Goal: Task Accomplishment & Management: Complete application form

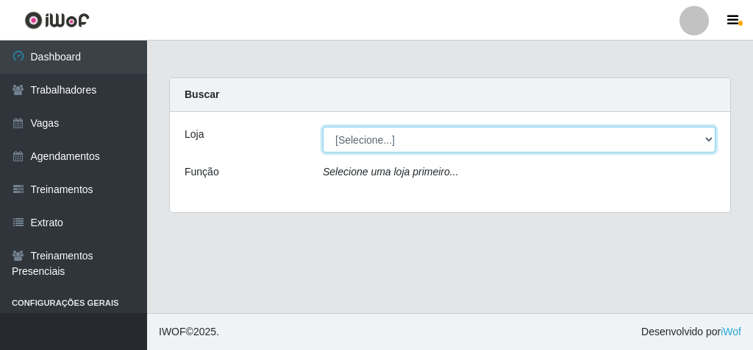
click at [358, 145] on select "[Selecione...] Rede Econômico - Malvinas Rede Econômico - Prata" at bounding box center [519, 140] width 393 height 26
select select "194"
click at [323, 127] on select "[Selecione...] Rede Econômico - Malvinas Rede Econômico - Prata" at bounding box center [519, 140] width 393 height 26
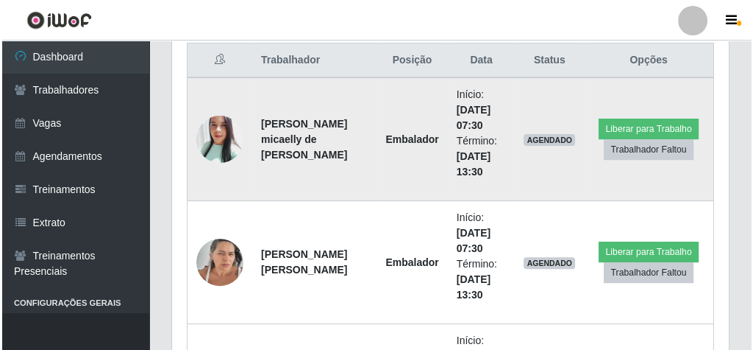
scroll to position [589, 0]
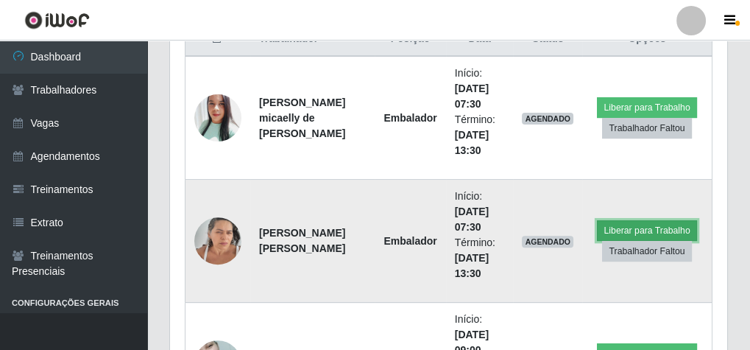
click at [619, 234] on button "Liberar para Trabalho" at bounding box center [646, 230] width 99 height 21
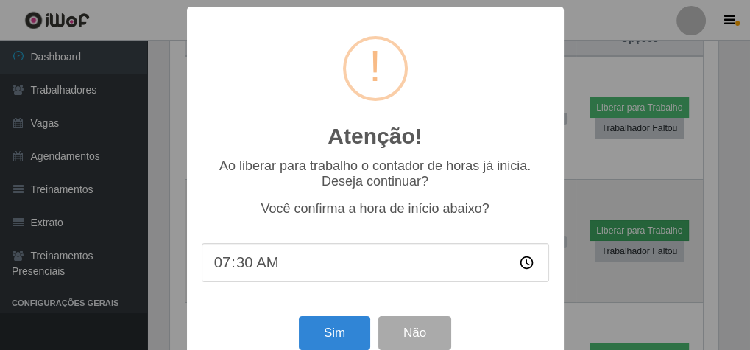
scroll to position [305, 552]
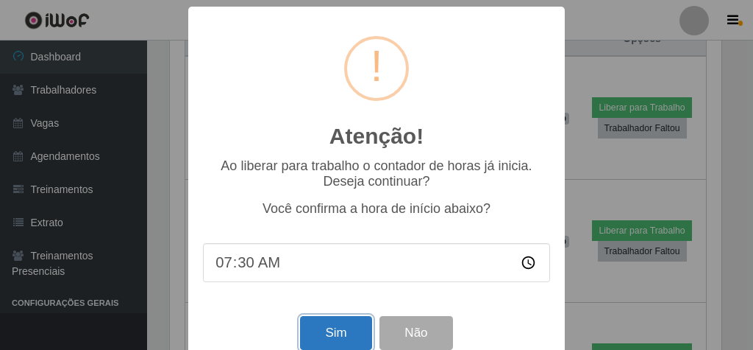
click at [340, 335] on button "Sim" at bounding box center [335, 333] width 71 height 35
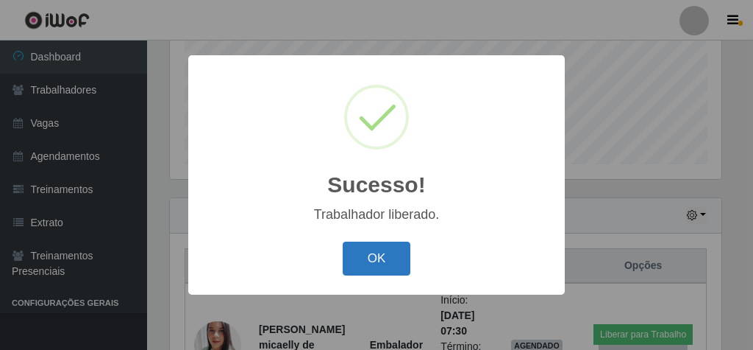
click at [360, 275] on button "OK" at bounding box center [377, 258] width 68 height 35
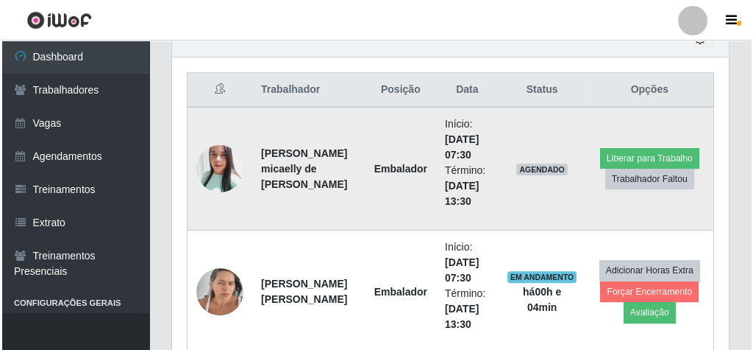
scroll to position [539, 0]
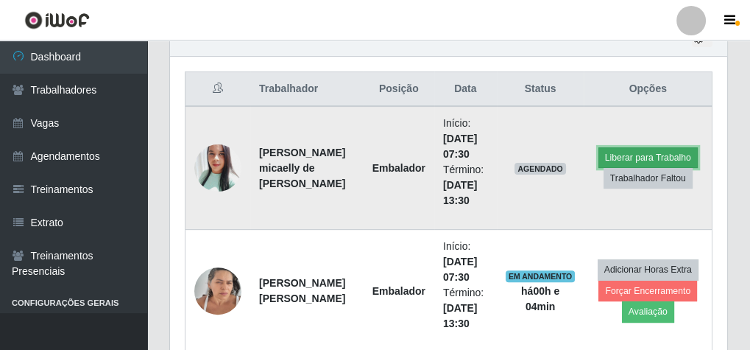
click at [636, 149] on button "Liberar para Trabalho" at bounding box center [647, 157] width 99 height 21
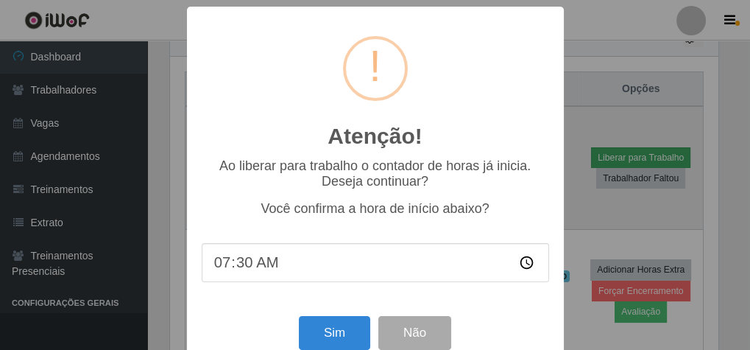
scroll to position [305, 552]
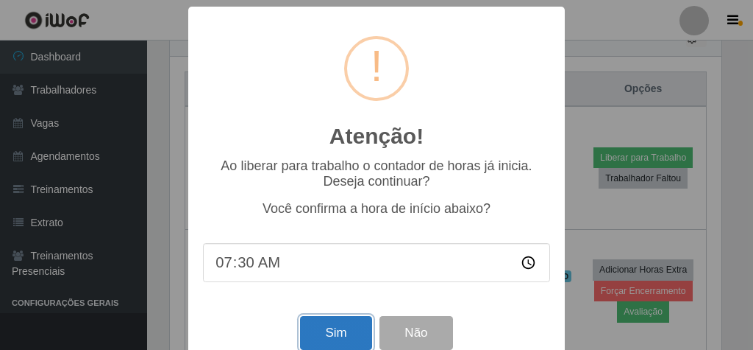
click at [345, 327] on button "Sim" at bounding box center [335, 333] width 71 height 35
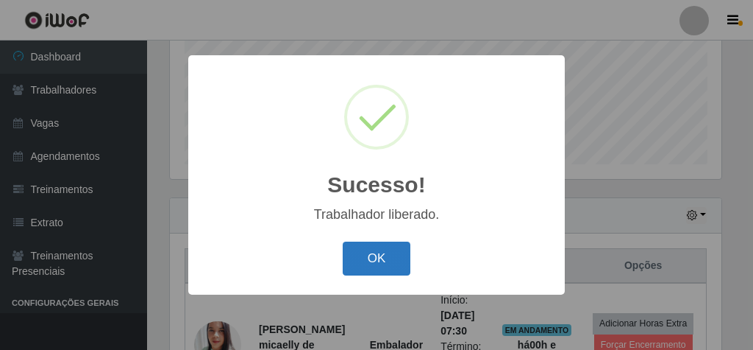
click at [384, 258] on button "OK" at bounding box center [377, 258] width 68 height 35
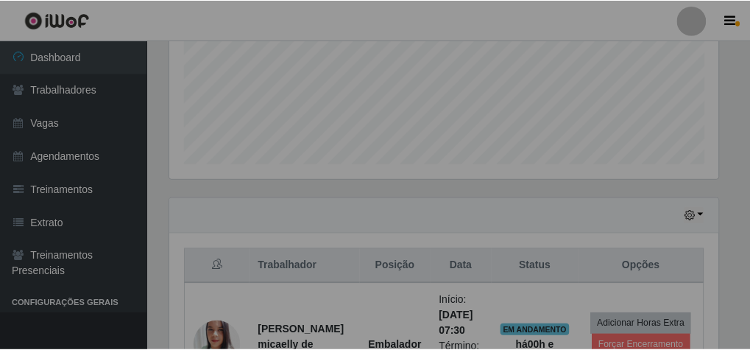
scroll to position [305, 557]
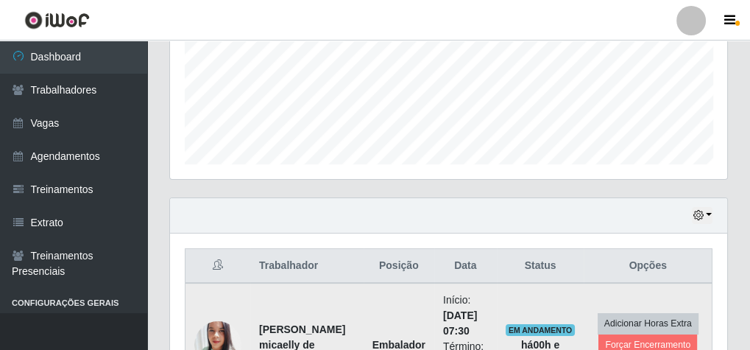
click at [185, 283] on td at bounding box center [217, 345] width 65 height 124
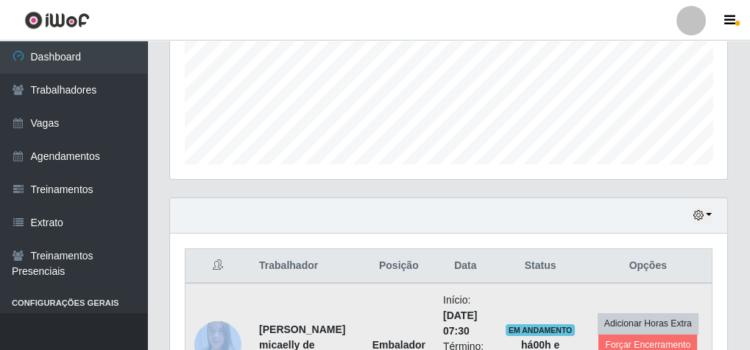
click at [185, 283] on td at bounding box center [217, 345] width 65 height 124
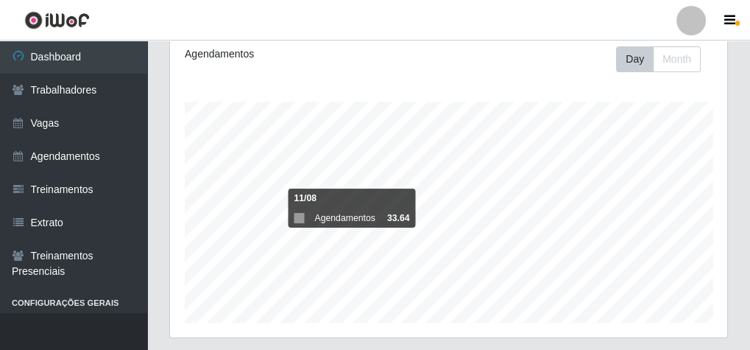
scroll to position [156, 0]
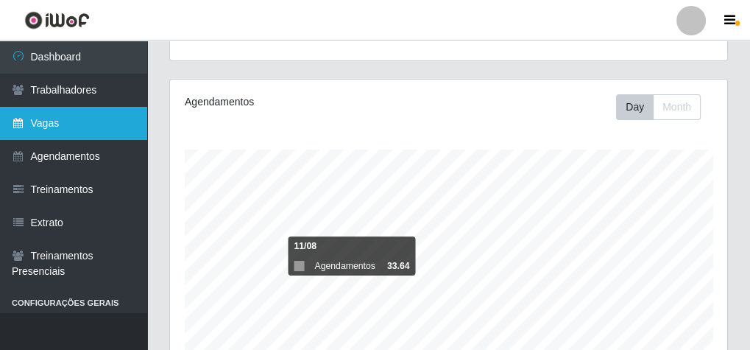
click at [65, 126] on link "Vagas" at bounding box center [73, 123] width 147 height 33
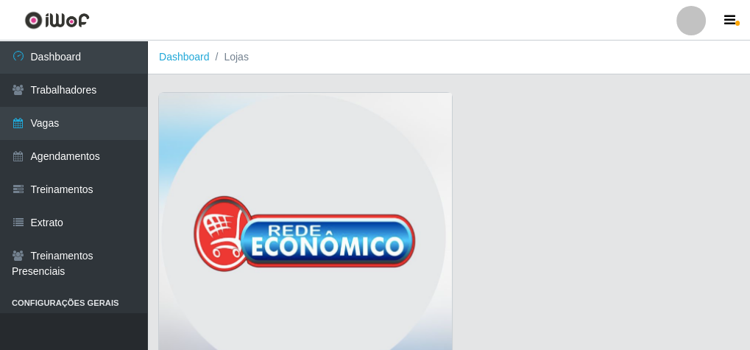
click at [190, 168] on img at bounding box center [305, 240] width 293 height 294
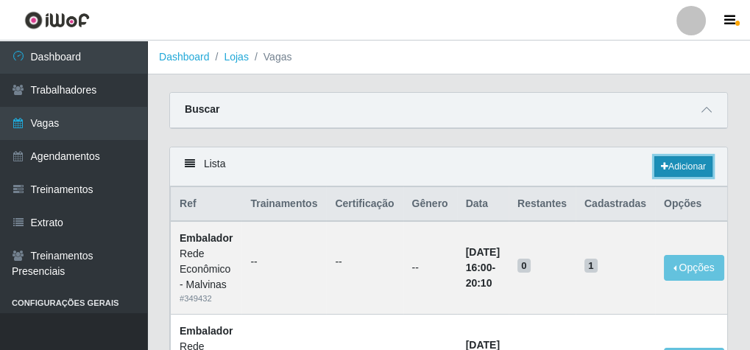
click at [700, 169] on link "Adicionar" at bounding box center [683, 166] width 58 height 21
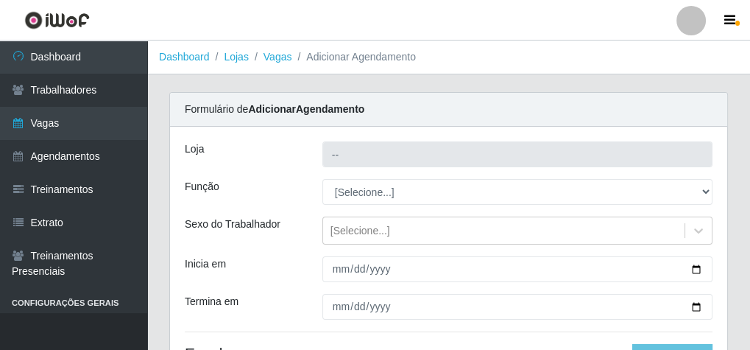
type input "Rede Econômico - Malvinas"
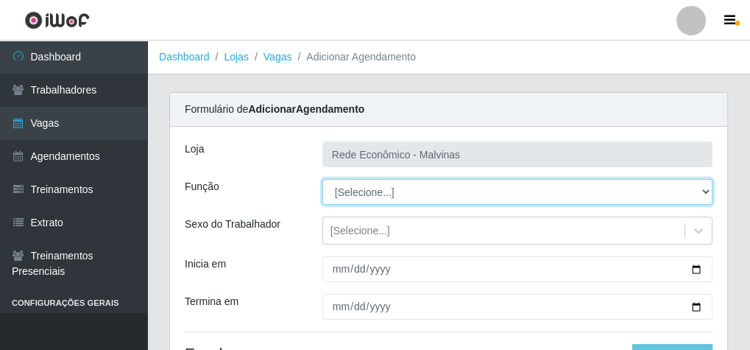
click at [363, 194] on select "[Selecione...] Embalador Embalador + Embalador ++ Operador de Caixa Operador de…" at bounding box center [517, 192] width 390 height 26
select select "1"
click at [322, 179] on select "[Selecione...] Embalador Embalador + Embalador ++ Operador de Caixa Operador de…" at bounding box center [517, 192] width 390 height 26
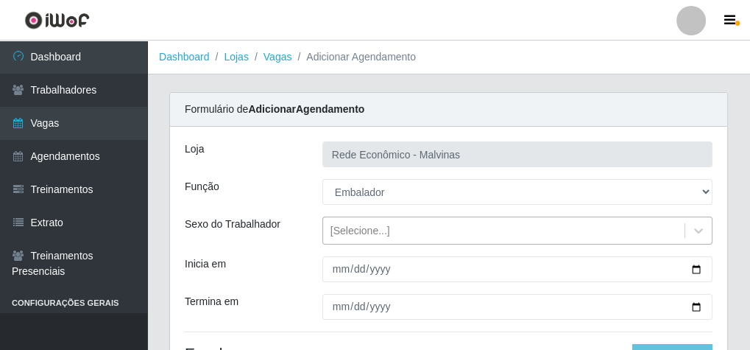
click at [341, 226] on div "[Selecione...]" at bounding box center [360, 230] width 60 height 15
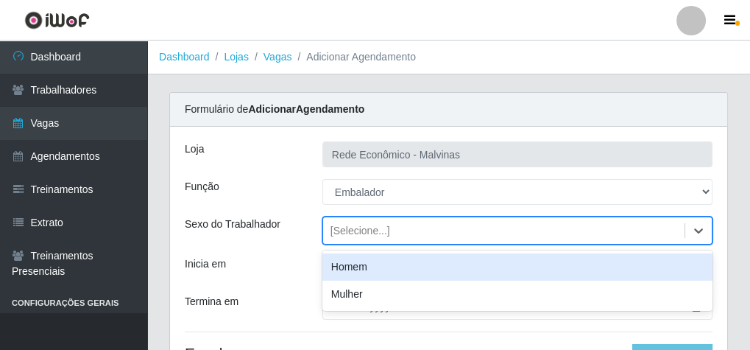
click at [381, 232] on div "[Selecione...]" at bounding box center [360, 230] width 60 height 15
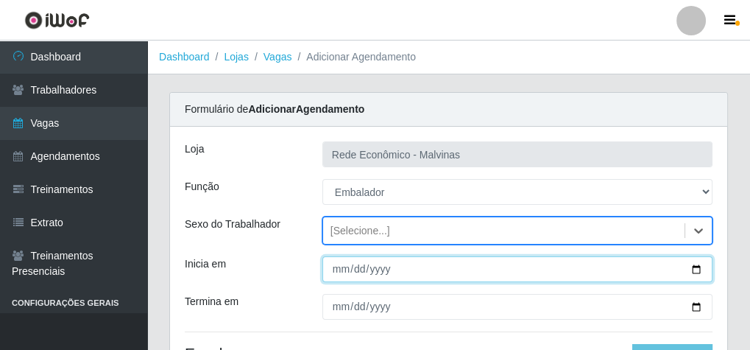
click at [334, 263] on input "Inicia em" at bounding box center [517, 269] width 390 height 26
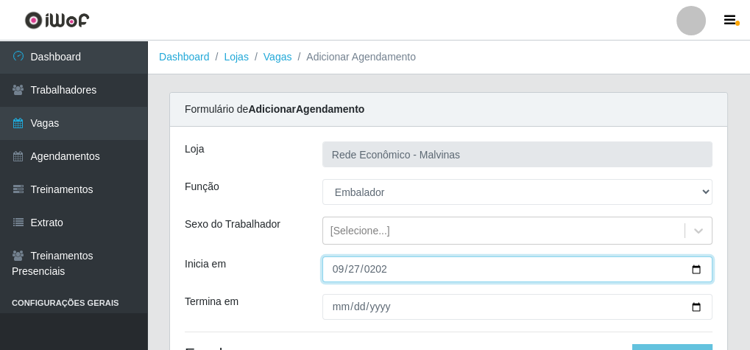
type input "[DATE]"
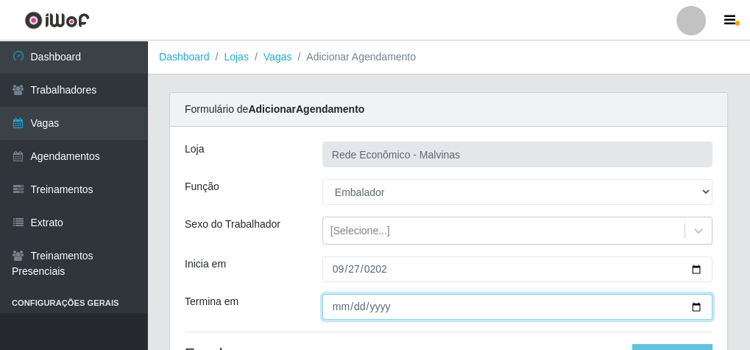
click at [337, 313] on input "Termina em" at bounding box center [517, 307] width 390 height 26
type input "[DATE]"
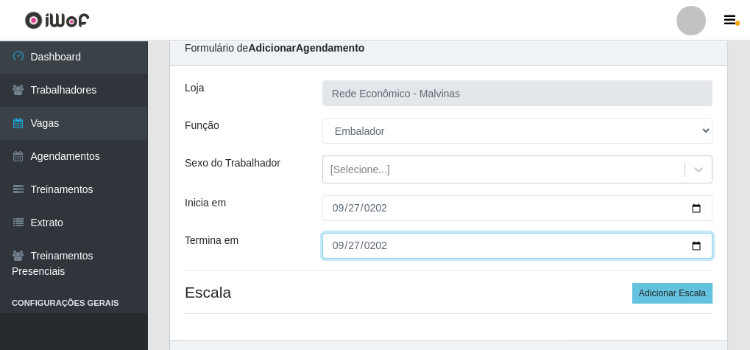
scroll to position [149, 0]
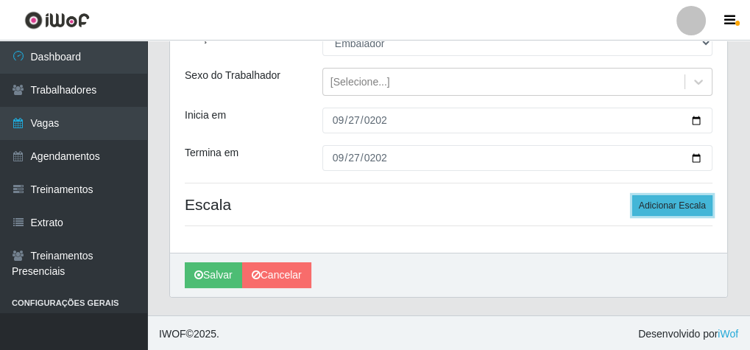
click at [660, 202] on button "Adicionar Escala" at bounding box center [672, 205] width 80 height 21
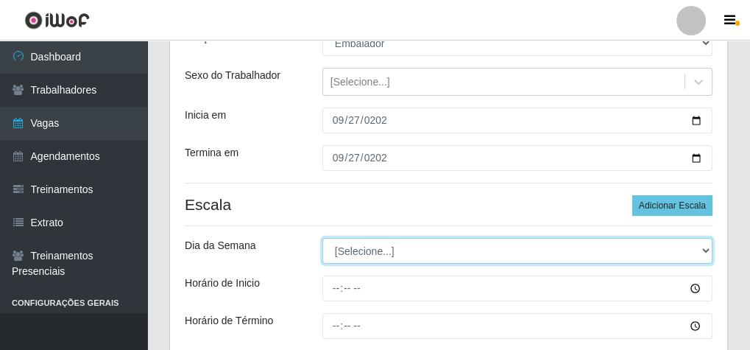
click at [375, 252] on select "[Selecione...] Segunda Terça Quarta Quinta Sexta Sábado Domingo" at bounding box center [517, 251] width 390 height 26
select select "6"
click at [322, 238] on select "[Selecione...] Segunda Terça Quarta Quinta Sexta Sábado Domingo" at bounding box center [517, 251] width 390 height 26
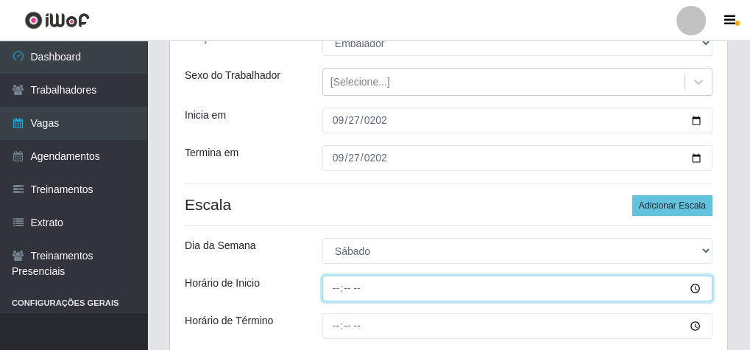
click at [330, 290] on input "Horário de Inicio" at bounding box center [517, 288] width 390 height 26
type input "07:30"
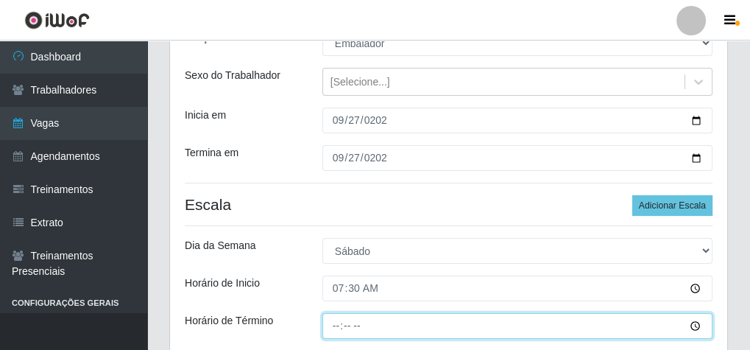
click at [338, 325] on input "Horário de Término" at bounding box center [517, 326] width 390 height 26
type input "13:30"
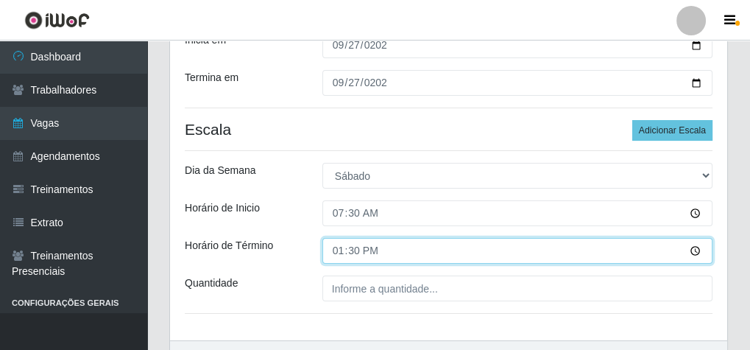
scroll to position [311, 0]
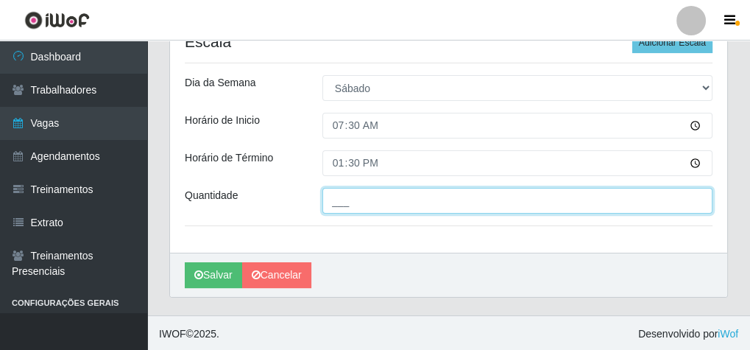
click at [360, 195] on input "___" at bounding box center [517, 201] width 390 height 26
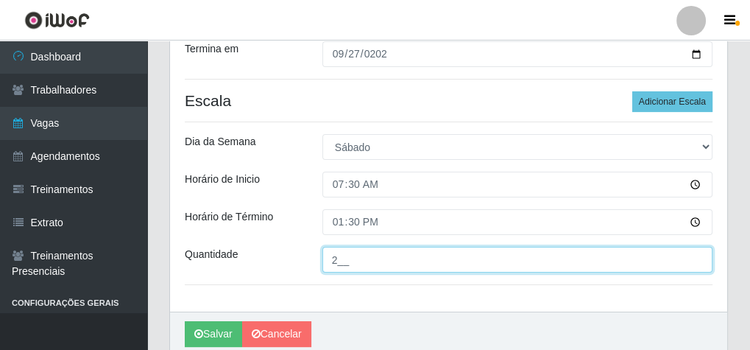
scroll to position [252, 0]
type input "2__"
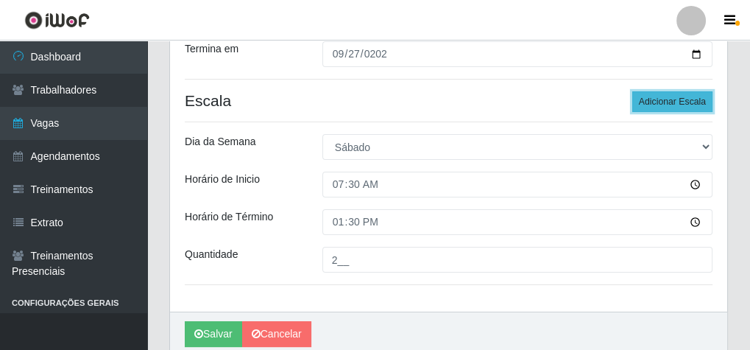
click at [687, 96] on button "Adicionar Escala" at bounding box center [672, 101] width 80 height 21
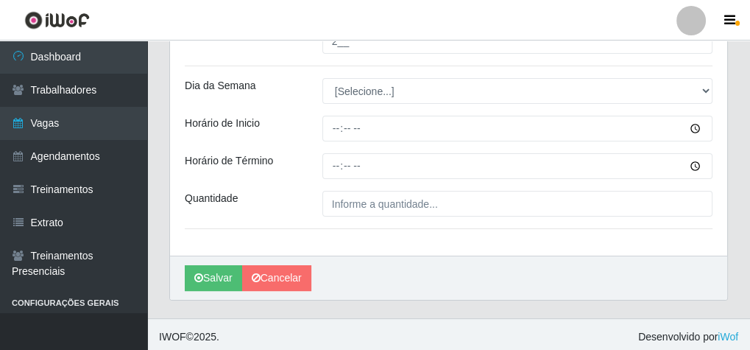
scroll to position [473, 0]
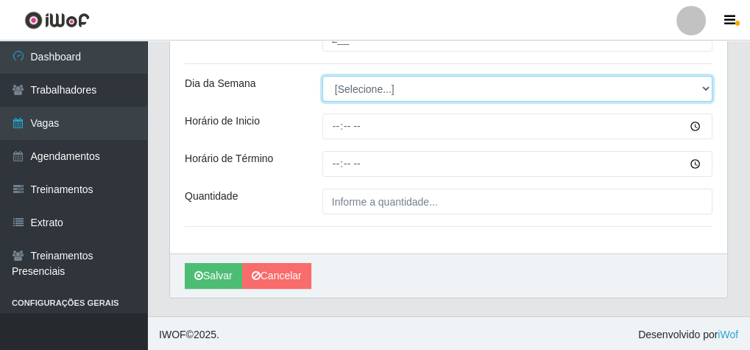
click at [372, 91] on select "[Selecione...] Segunda Terça Quarta Quinta Sexta Sábado Domingo" at bounding box center [517, 89] width 390 height 26
select select "5"
click at [322, 76] on select "[Selecione...] Segunda Terça Quarta Quinta Sexta Sábado Domingo" at bounding box center [517, 89] width 390 height 26
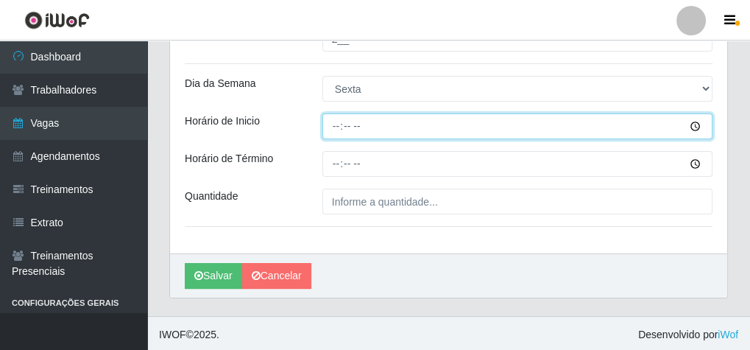
click at [330, 127] on input "Horário de Inicio" at bounding box center [517, 126] width 390 height 26
type input "08:30"
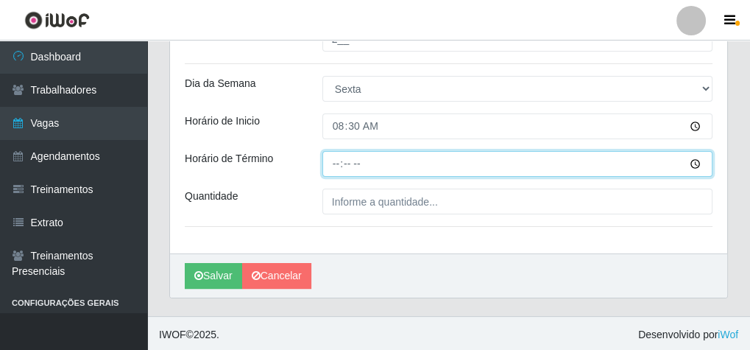
click at [335, 163] on input "Horário de Término" at bounding box center [517, 164] width 390 height 26
type input "14:30"
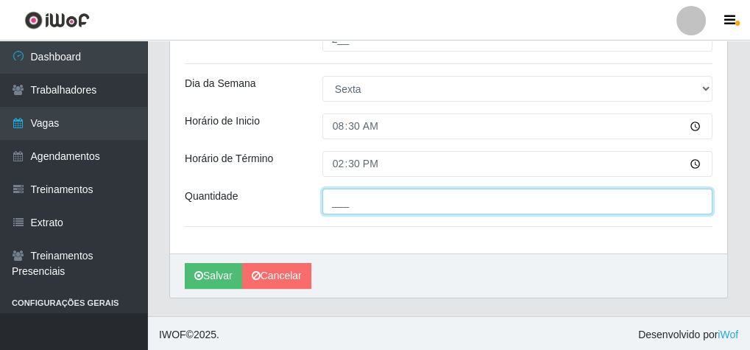
click at [347, 202] on input "___" at bounding box center [517, 201] width 390 height 26
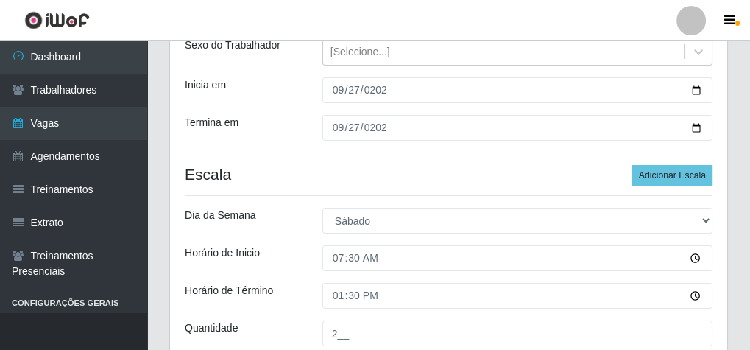
scroll to position [179, 0]
type input "1__"
click at [661, 171] on button "Adicionar Escala" at bounding box center [672, 175] width 80 height 21
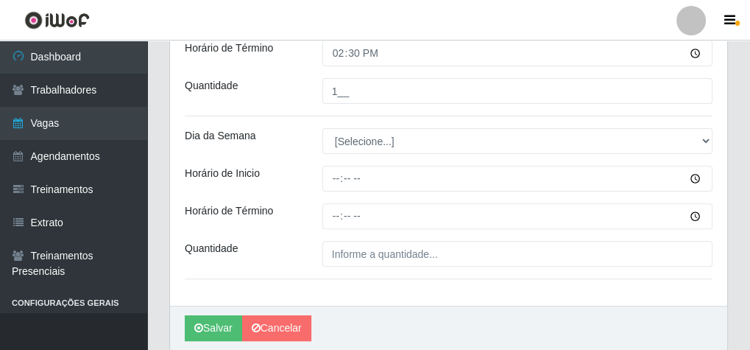
scroll to position [591, 0]
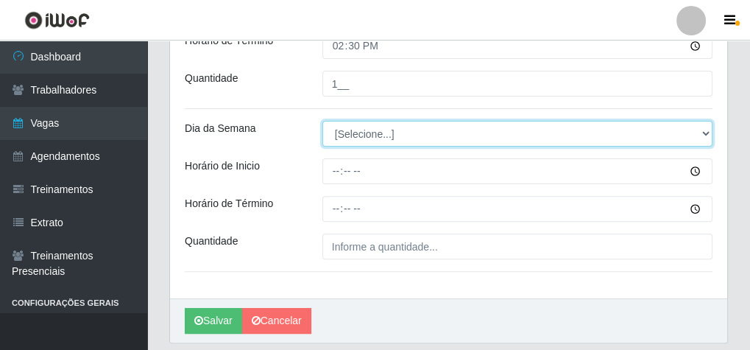
click at [373, 136] on select "[Selecione...] Segunda Terça Quarta Quinta Sexta Sábado Domingo" at bounding box center [517, 134] width 390 height 26
select select "6"
click at [322, 121] on select "[Selecione...] Segunda Terça Quarta Quinta Sexta Sábado Domingo" at bounding box center [517, 134] width 390 height 26
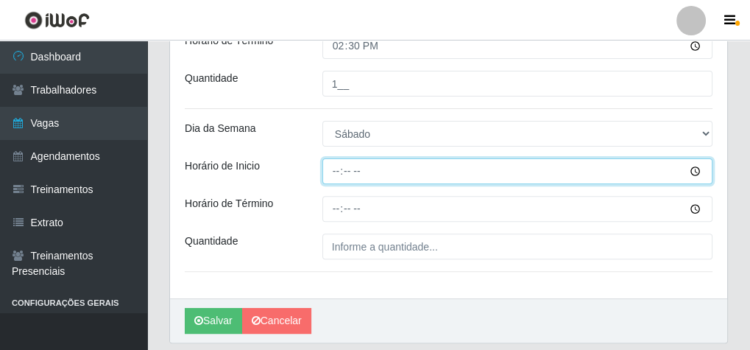
click at [333, 168] on input "Horário de Inicio" at bounding box center [517, 171] width 390 height 26
type input "09:00"
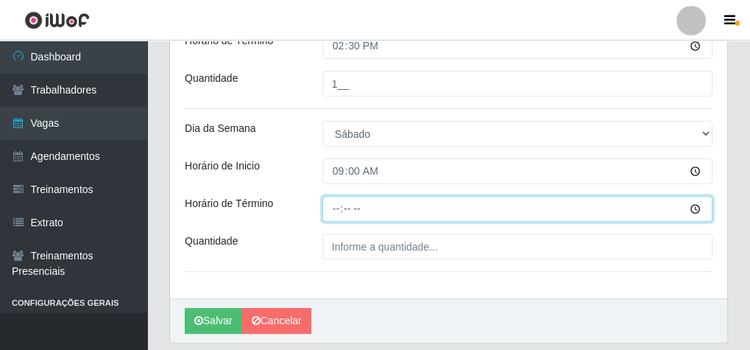
click at [338, 209] on input "Horário de Término" at bounding box center [517, 209] width 390 height 26
type input "15:00"
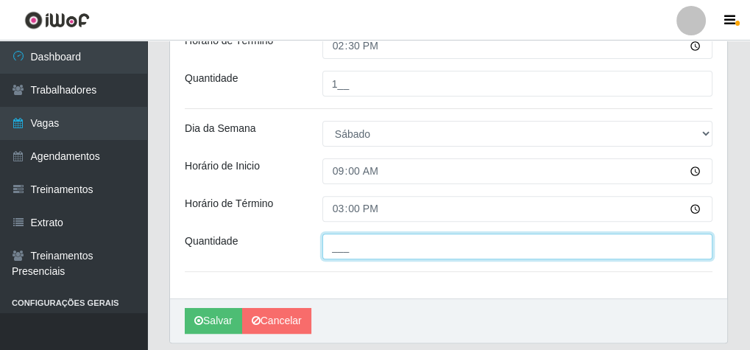
click at [406, 245] on input "___" at bounding box center [517, 246] width 390 height 26
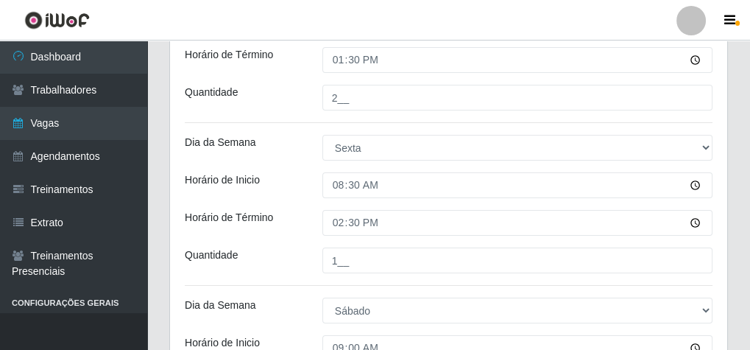
scroll to position [355, 0]
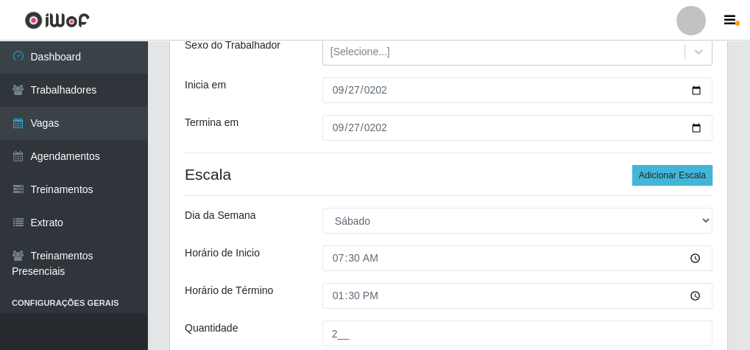
type input "1__"
click at [670, 171] on button "Adicionar Escala" at bounding box center [672, 175] width 80 height 21
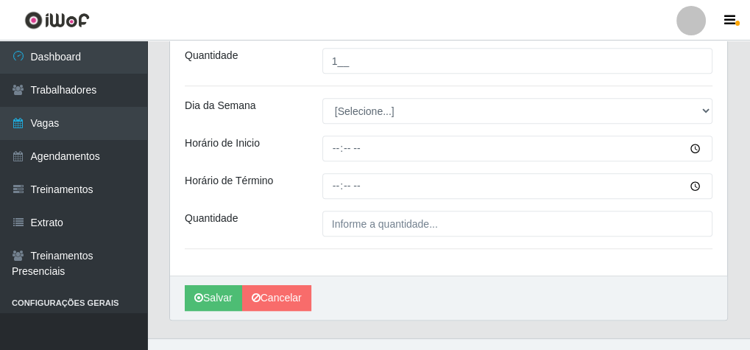
scroll to position [798, 0]
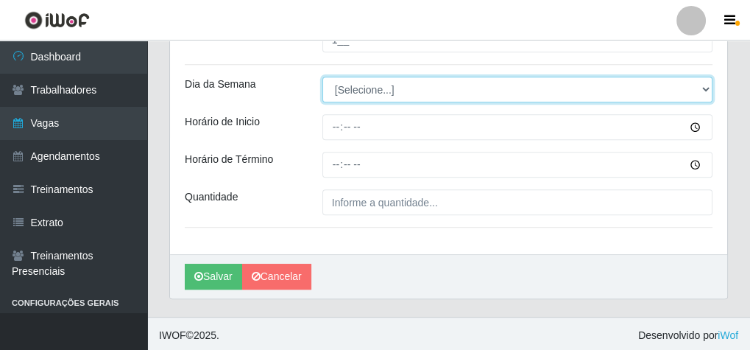
click at [369, 88] on select "[Selecione...] Segunda Terça Quarta Quinta Sexta Sábado Domingo" at bounding box center [517, 90] width 390 height 26
select select "6"
click at [322, 77] on select "[Selecione...] Segunda Terça Quarta Quinta Sexta Sábado Domingo" at bounding box center [517, 90] width 390 height 26
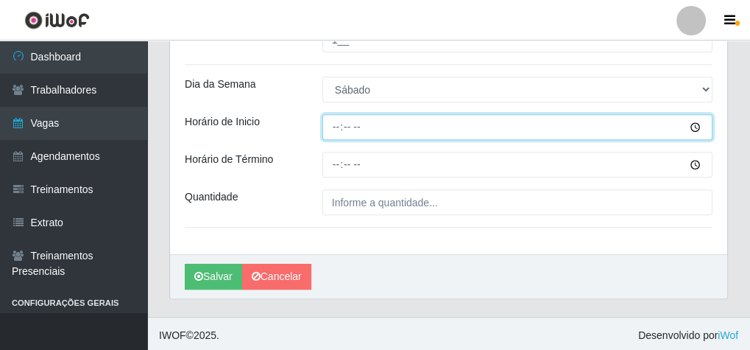
click at [330, 119] on input "Horário de Inicio" at bounding box center [517, 127] width 390 height 26
type input "14:00"
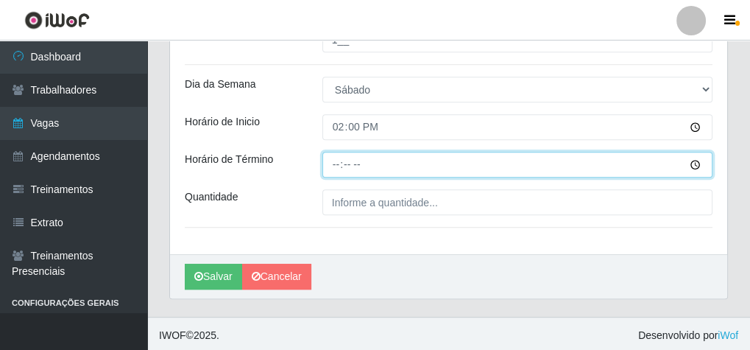
click at [332, 157] on input "Horário de Término" at bounding box center [517, 165] width 390 height 26
type input "20:00"
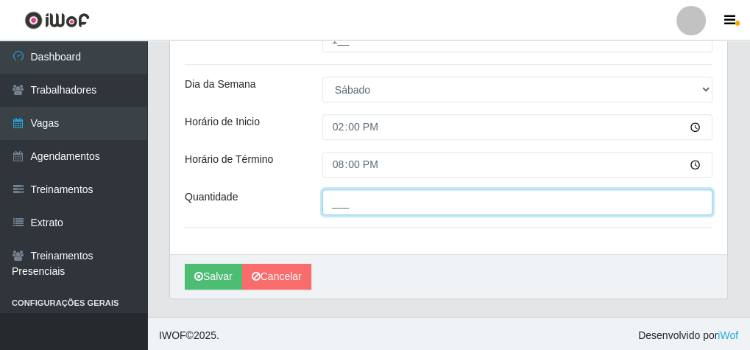
click at [330, 205] on input "___" at bounding box center [517, 202] width 390 height 26
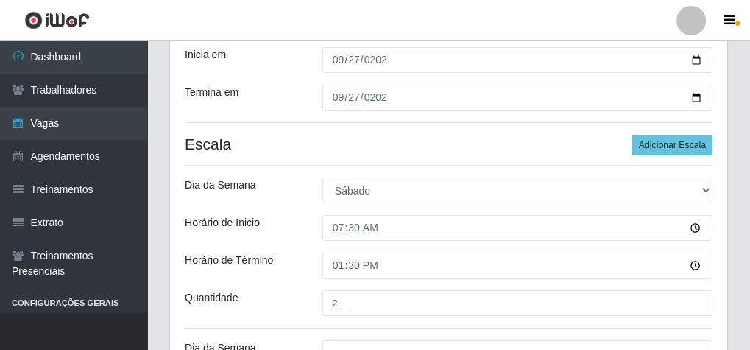
type input "2__"
click at [655, 147] on button "Adicionar Escala" at bounding box center [672, 145] width 80 height 21
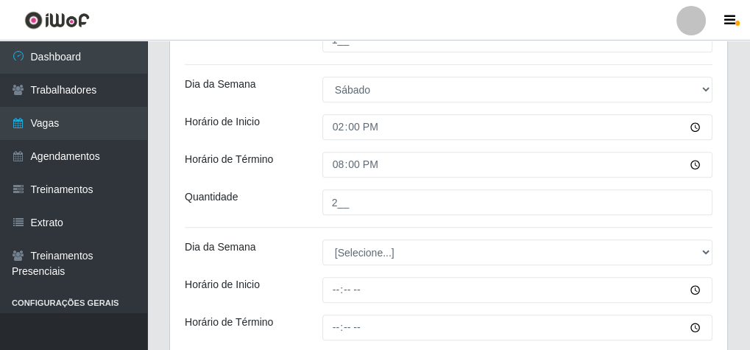
scroll to position [960, 0]
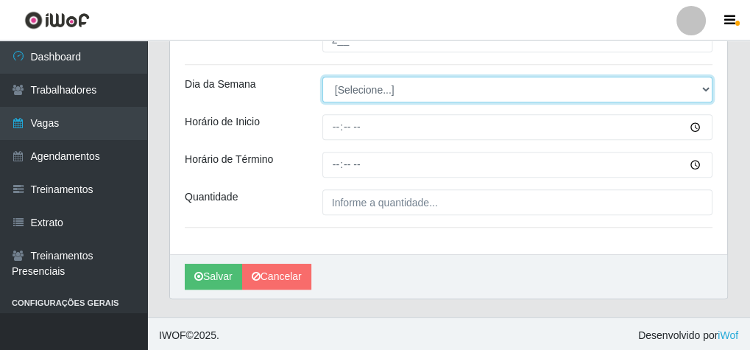
click at [356, 88] on select "[Selecione...] Segunda Terça Quarta Quinta Sexta Sábado Domingo" at bounding box center [517, 90] width 390 height 26
select select "6"
click at [322, 77] on select "[Selecione...] Segunda Terça Quarta Quinta Sexta Sábado Domingo" at bounding box center [517, 90] width 390 height 26
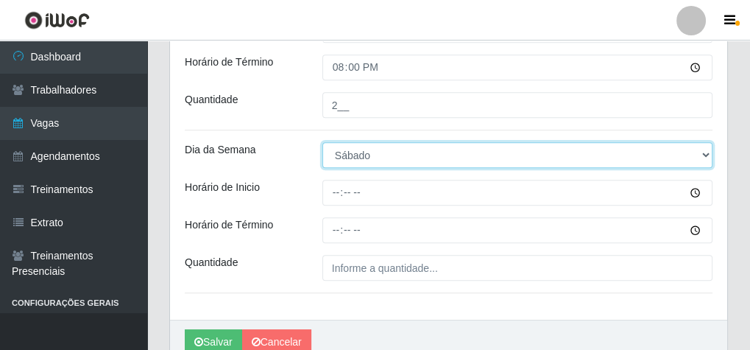
scroll to position [901, 0]
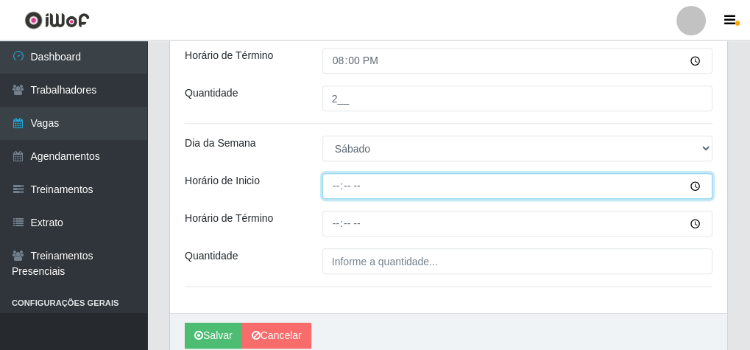
click at [339, 182] on input "Horário de Inicio" at bounding box center [517, 186] width 390 height 26
type input "15:00"
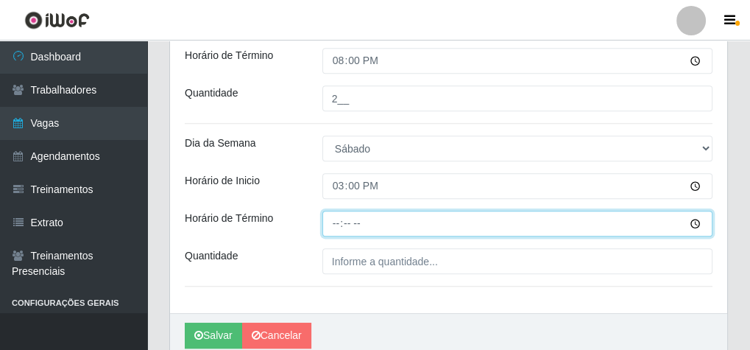
click at [335, 214] on input "Horário de Término" at bounding box center [517, 223] width 390 height 26
type input "20:10"
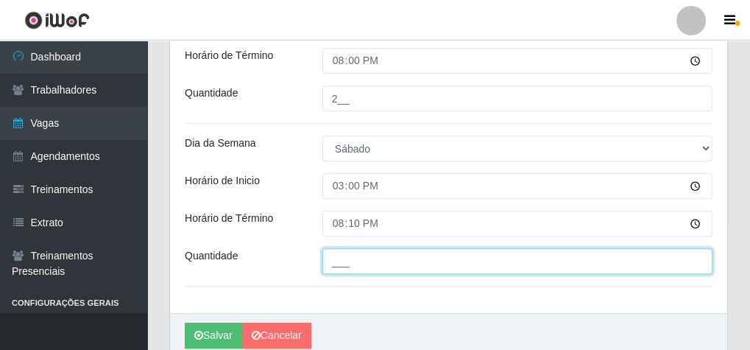
click at [372, 262] on input "___" at bounding box center [517, 261] width 390 height 26
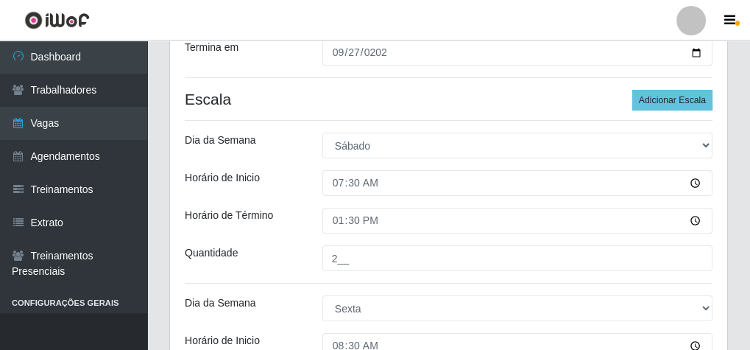
scroll to position [136, 0]
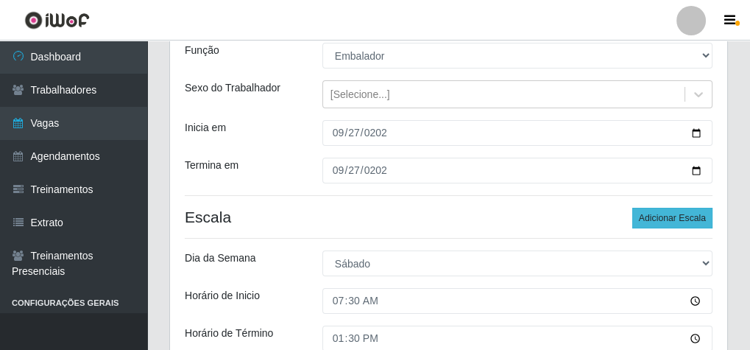
type input "1__"
click at [654, 210] on button "Adicionar Escala" at bounding box center [672, 217] width 80 height 21
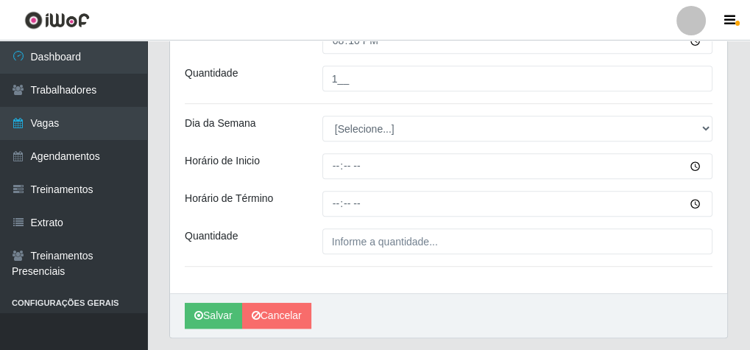
scroll to position [1122, 0]
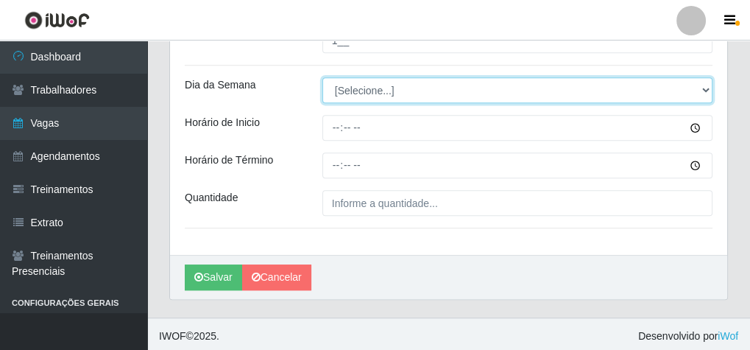
click at [377, 93] on select "[Selecione...] Segunda Terça Quarta Quinta Sexta Sábado Domingo" at bounding box center [517, 90] width 390 height 26
select select "6"
click at [322, 77] on select "[Selecione...] Segunda Terça Quarta Quinta Sexta Sábado Domingo" at bounding box center [517, 90] width 390 height 26
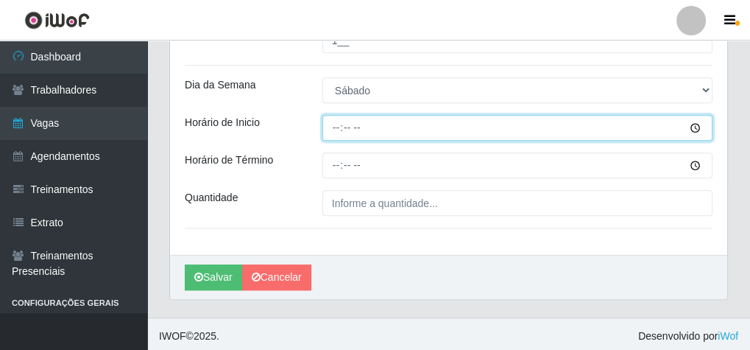
click at [333, 128] on input "Horário de Inicio" at bounding box center [517, 128] width 390 height 26
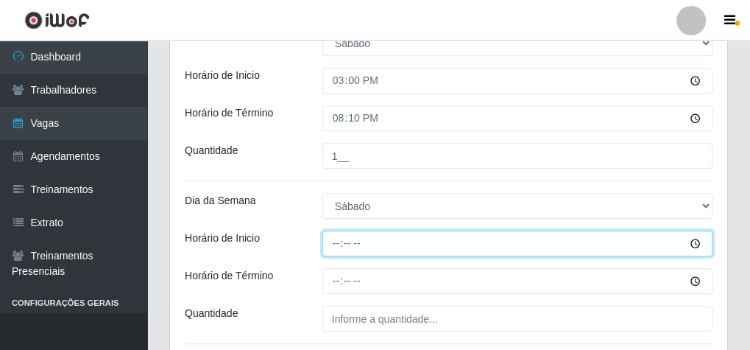
scroll to position [1004, 0]
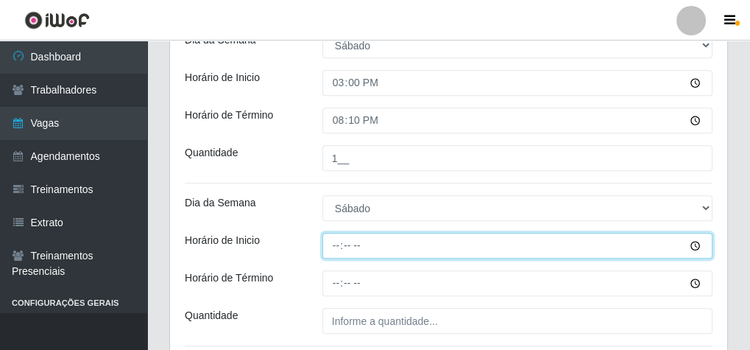
type input "16:00"
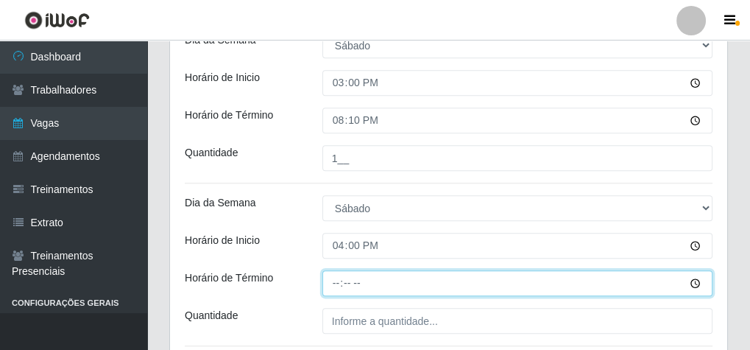
click at [333, 282] on input "Horário de Término" at bounding box center [517, 283] width 390 height 26
type input "20:10"
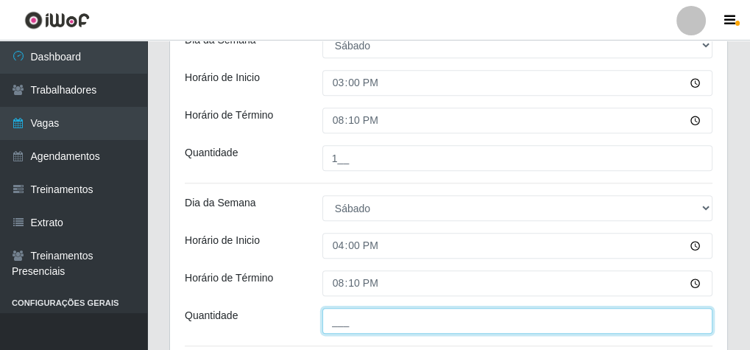
click at [380, 318] on input "___" at bounding box center [517, 321] width 390 height 26
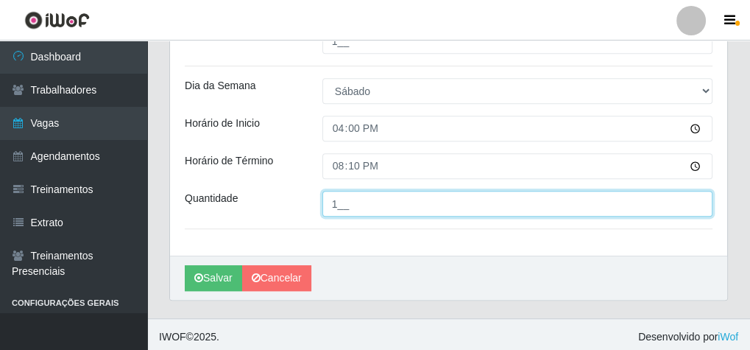
scroll to position [1122, 0]
type input "1__"
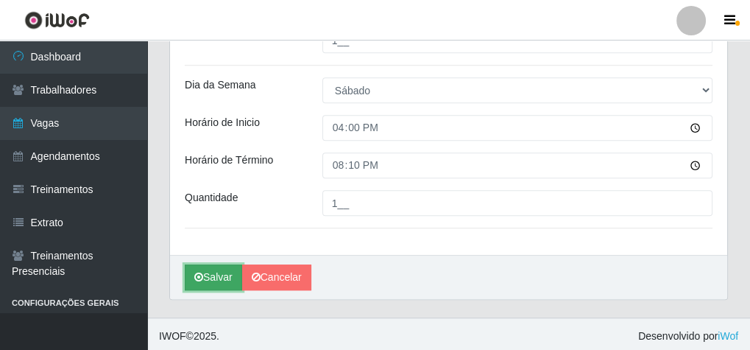
click at [209, 269] on button "Salvar" at bounding box center [213, 277] width 57 height 26
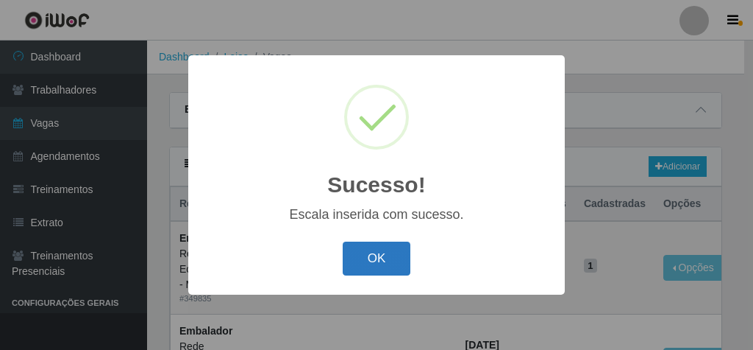
click at [396, 268] on button "OK" at bounding box center [377, 258] width 68 height 35
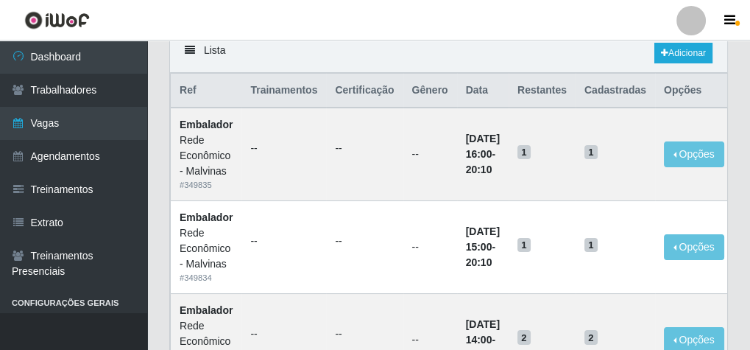
scroll to position [59, 0]
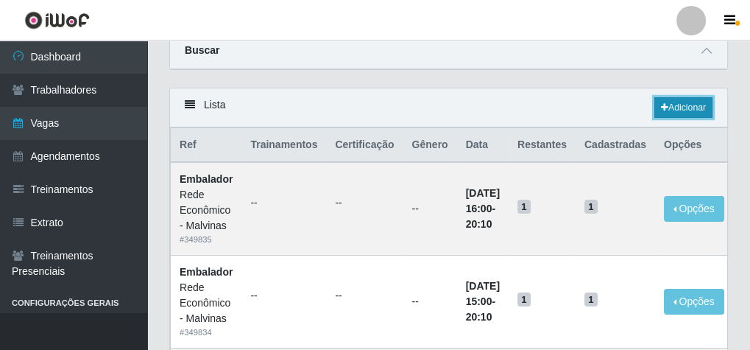
click at [672, 109] on link "Adicionar" at bounding box center [683, 107] width 58 height 21
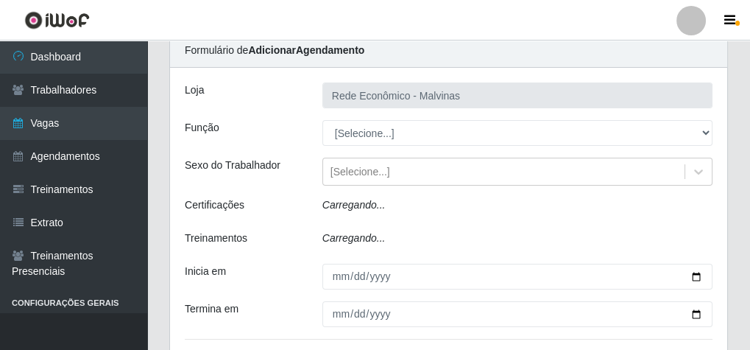
type input "Rede Econômico - Malvinas"
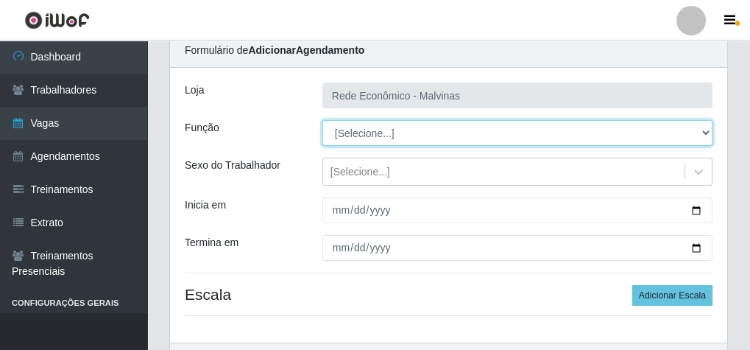
click at [362, 135] on select "[Selecione...] Embalador Embalador + Embalador ++ Operador de Caixa Operador de…" at bounding box center [517, 133] width 390 height 26
select select "1"
click at [322, 120] on select "[Selecione...] Embalador Embalador + Embalador ++ Operador de Caixa Operador de…" at bounding box center [517, 133] width 390 height 26
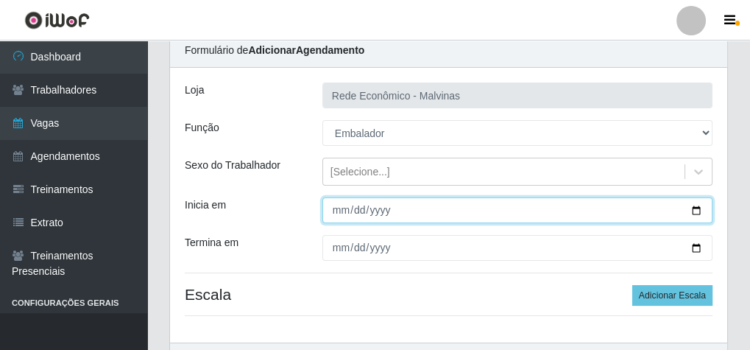
click at [338, 205] on input "Inicia em" at bounding box center [517, 210] width 390 height 26
type input "[DATE]"
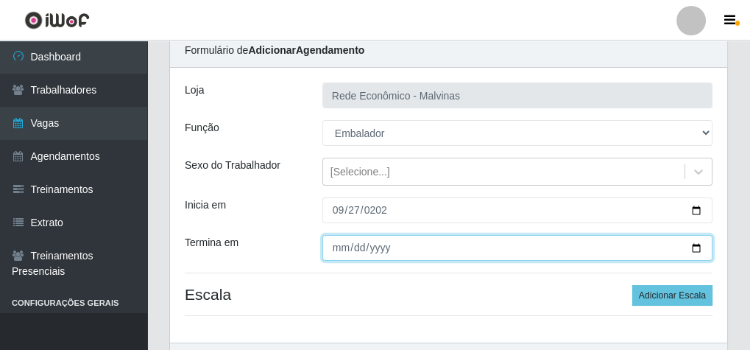
click at [333, 247] on input "Termina em" at bounding box center [517, 248] width 390 height 26
type input "[DATE]"
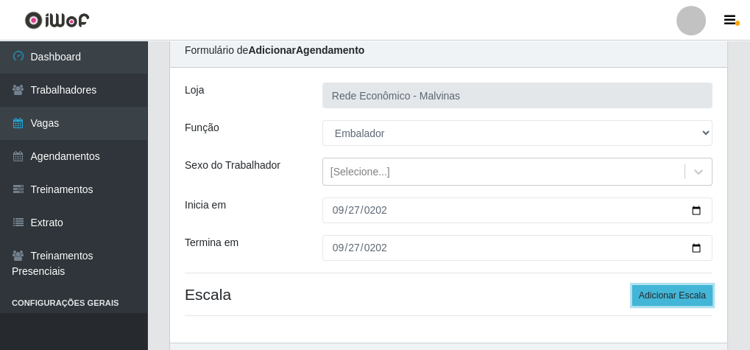
click at [677, 298] on button "Adicionar Escala" at bounding box center [672, 295] width 80 height 21
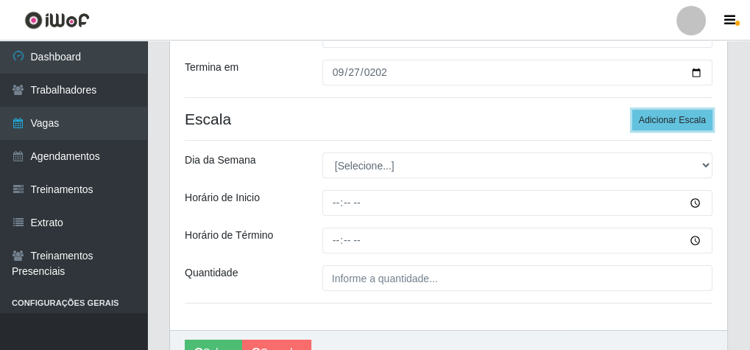
scroll to position [235, 0]
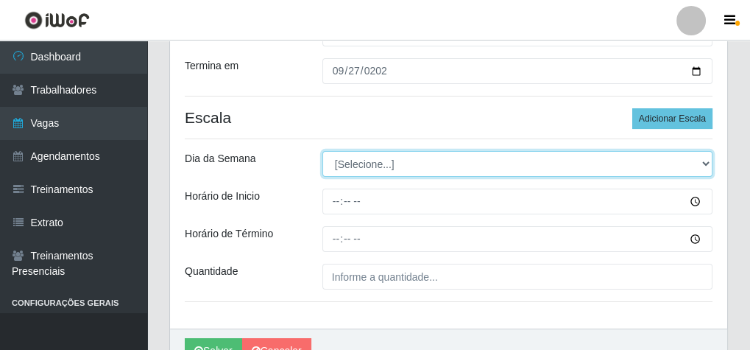
click at [390, 166] on select "[Selecione...] Segunda Terça Quarta Quinta Sexta Sábado Domingo" at bounding box center [517, 164] width 390 height 26
select select "6"
click at [322, 151] on select "[Selecione...] Segunda Terça Quarta Quinta Sexta Sábado Domingo" at bounding box center [517, 164] width 390 height 26
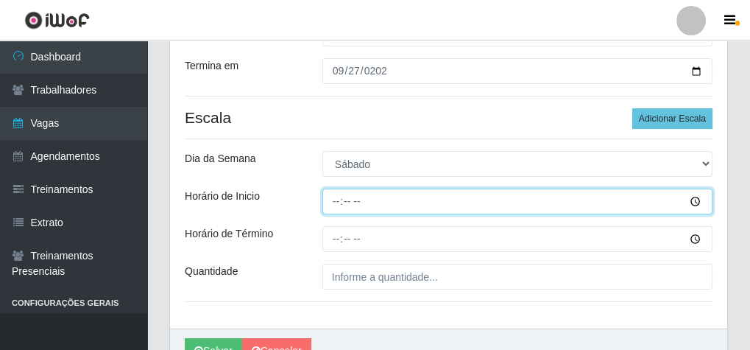
click at [338, 202] on input "Horário de Inicio" at bounding box center [517, 201] width 390 height 26
type input "08:30"
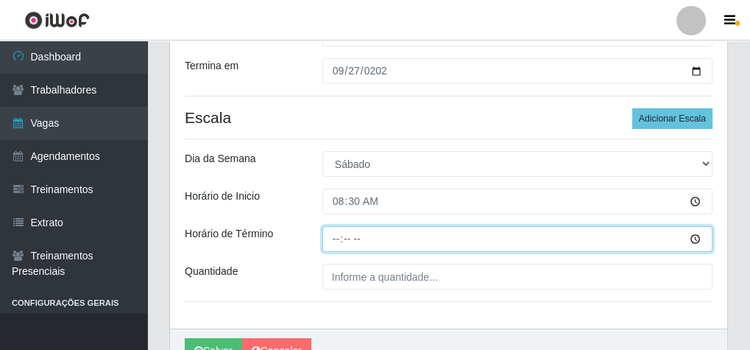
click at [344, 239] on input "Horário de Término" at bounding box center [517, 239] width 390 height 26
click at [332, 238] on input "Horário de Término" at bounding box center [517, 239] width 390 height 26
type input "14:30"
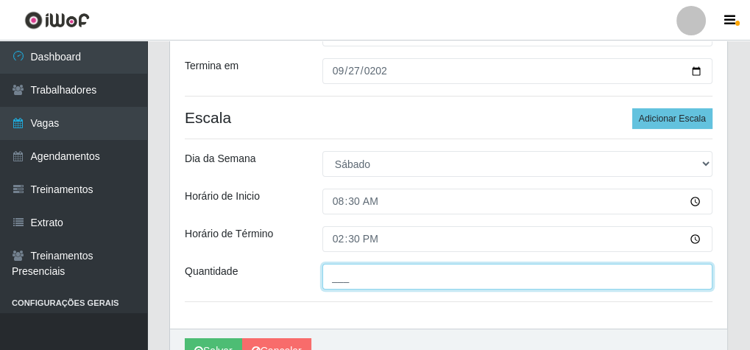
click at [354, 273] on input "___" at bounding box center [517, 276] width 390 height 26
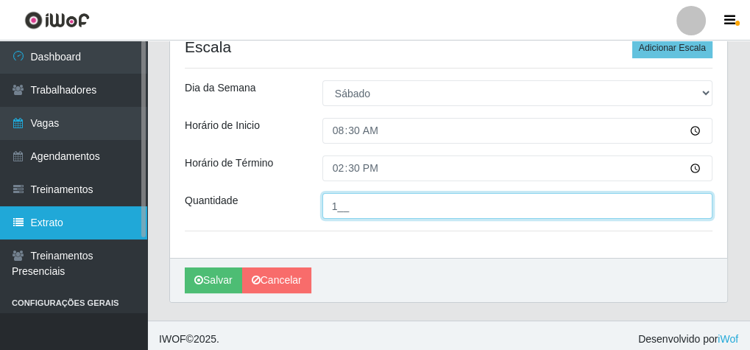
scroll to position [311, 0]
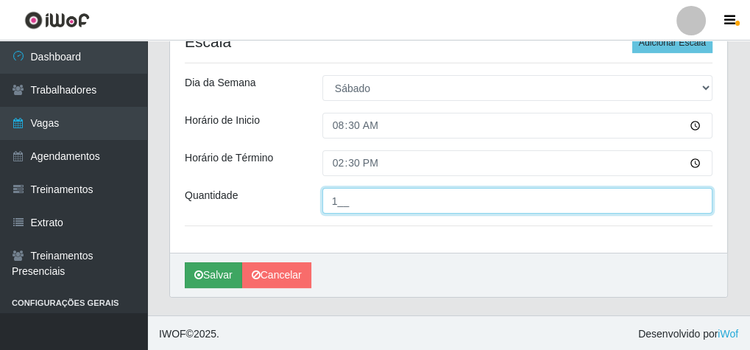
type input "1__"
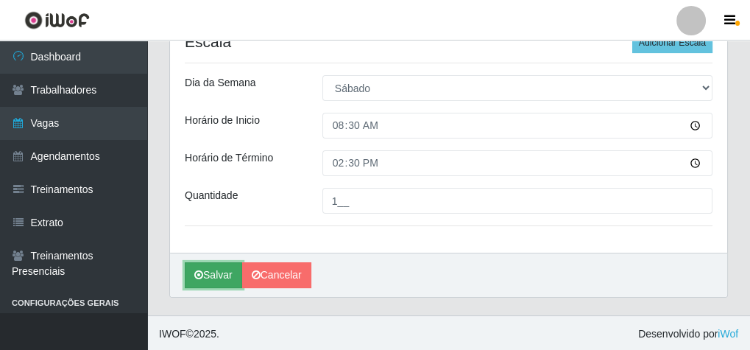
click at [210, 279] on button "Salvar" at bounding box center [213, 275] width 57 height 26
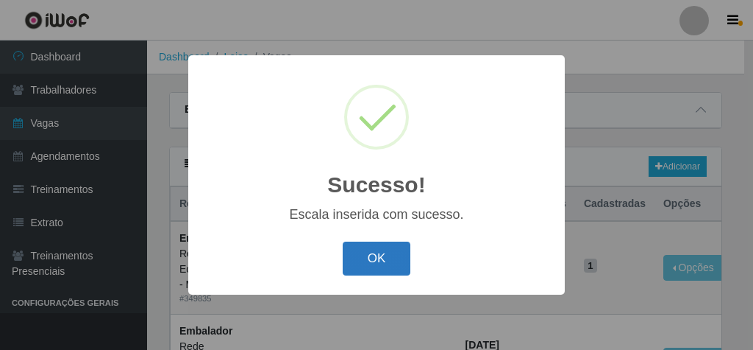
click at [391, 251] on button "OK" at bounding box center [377, 258] width 68 height 35
